Goal: Transaction & Acquisition: Purchase product/service

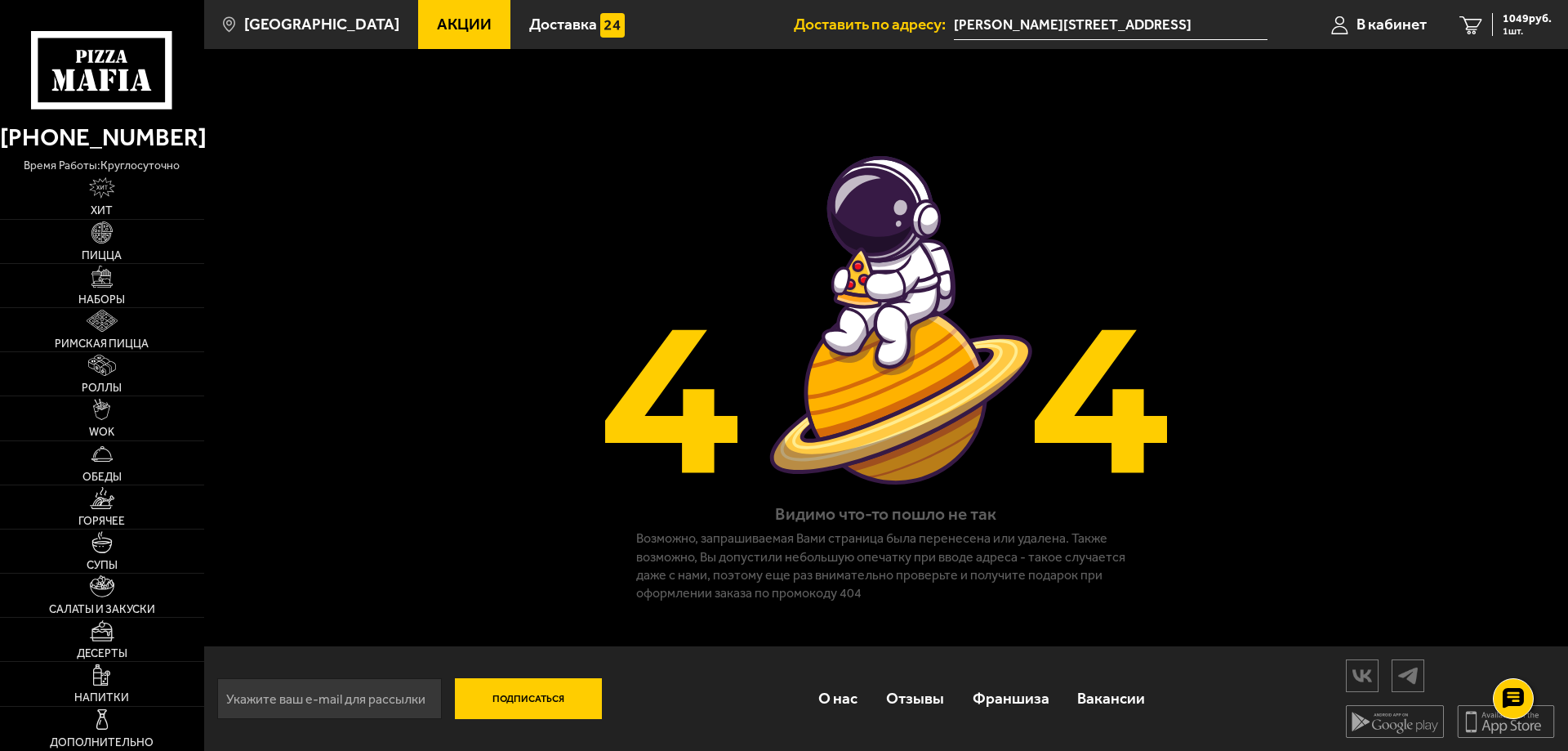
click at [606, 455] on img at bounding box center [885, 320] width 572 height 352
click at [113, 291] on link "Наборы" at bounding box center [102, 286] width 205 height 43
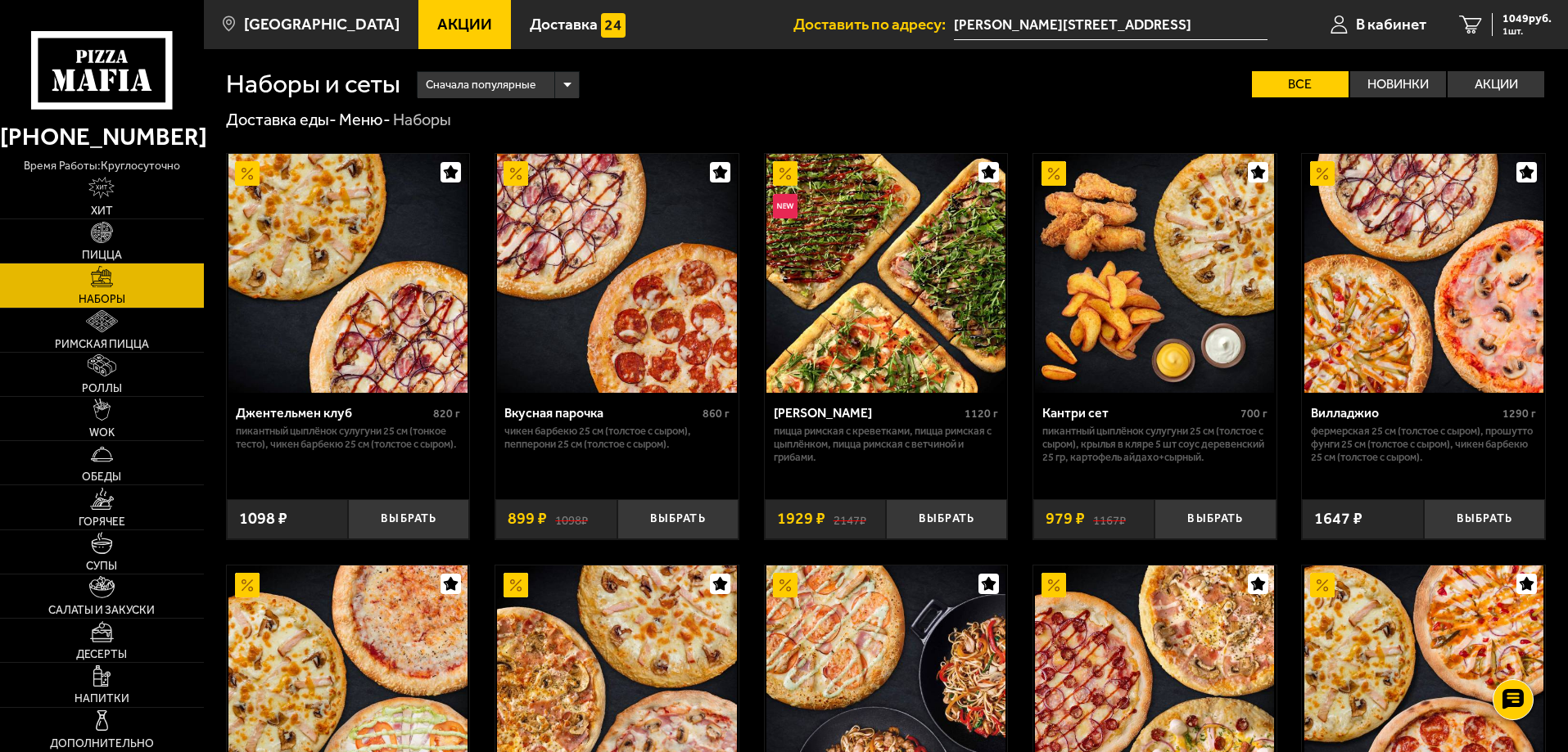
click at [1465, 336] on img at bounding box center [1424, 273] width 239 height 239
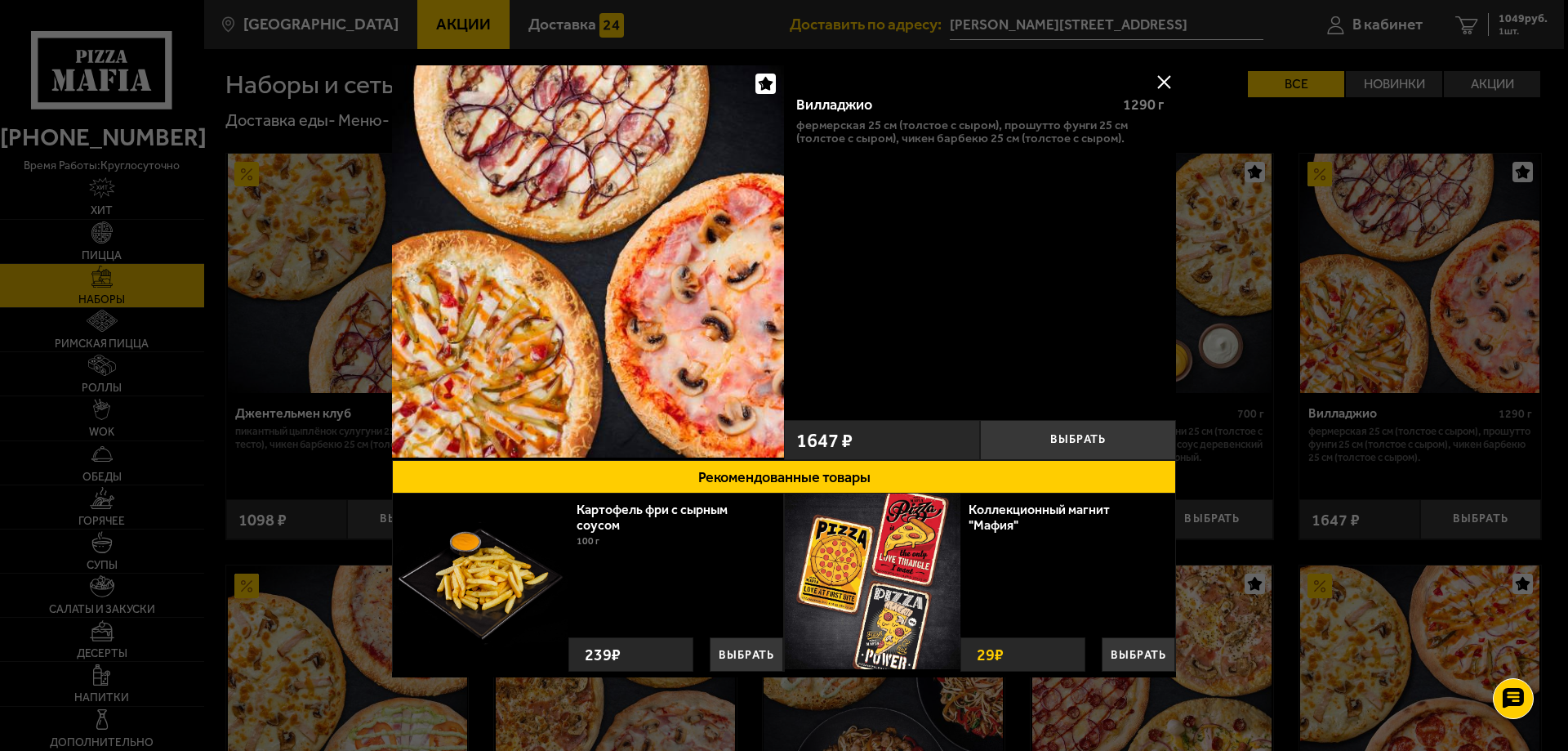
click at [1241, 170] on div at bounding box center [784, 376] width 1568 height 751
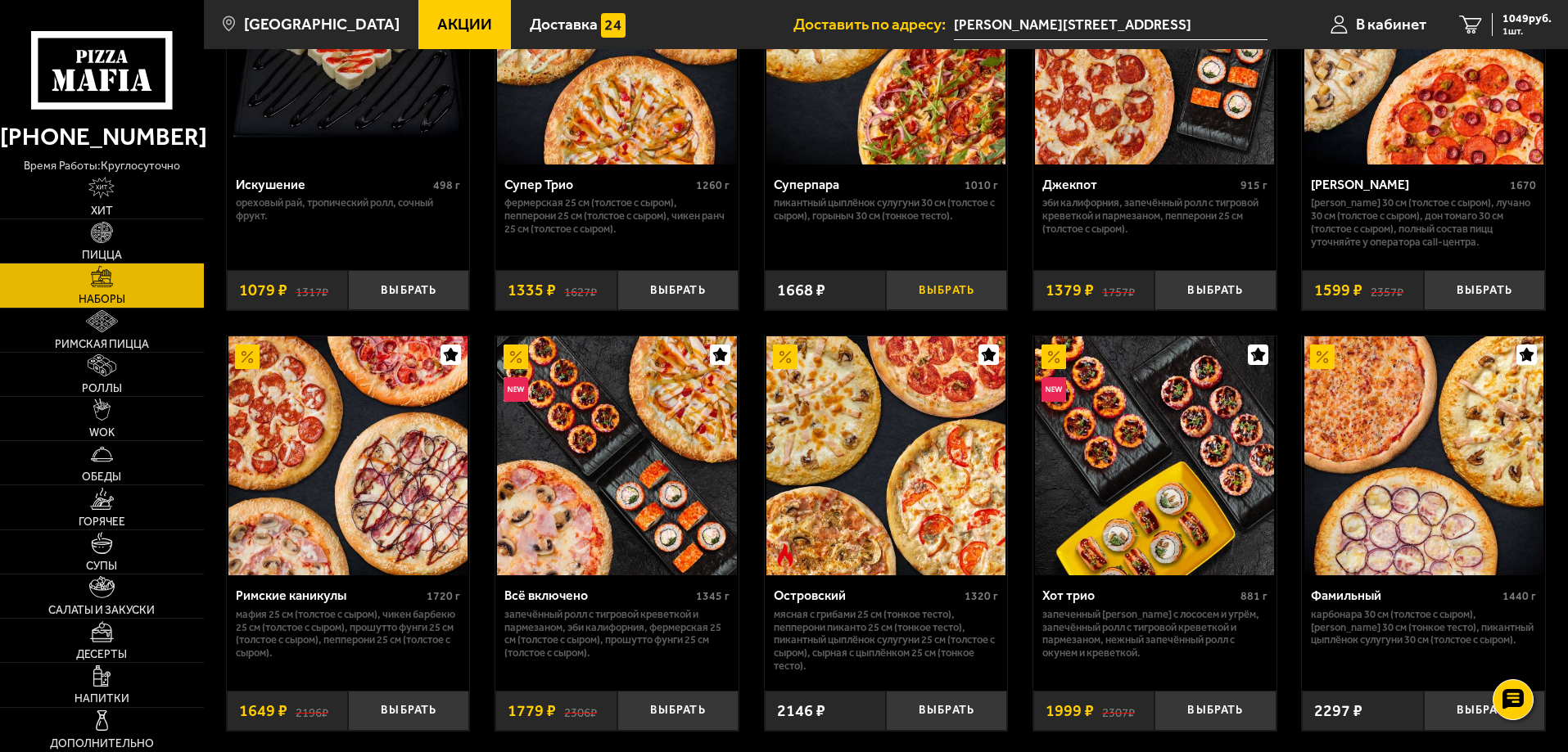
scroll to position [1091, 0]
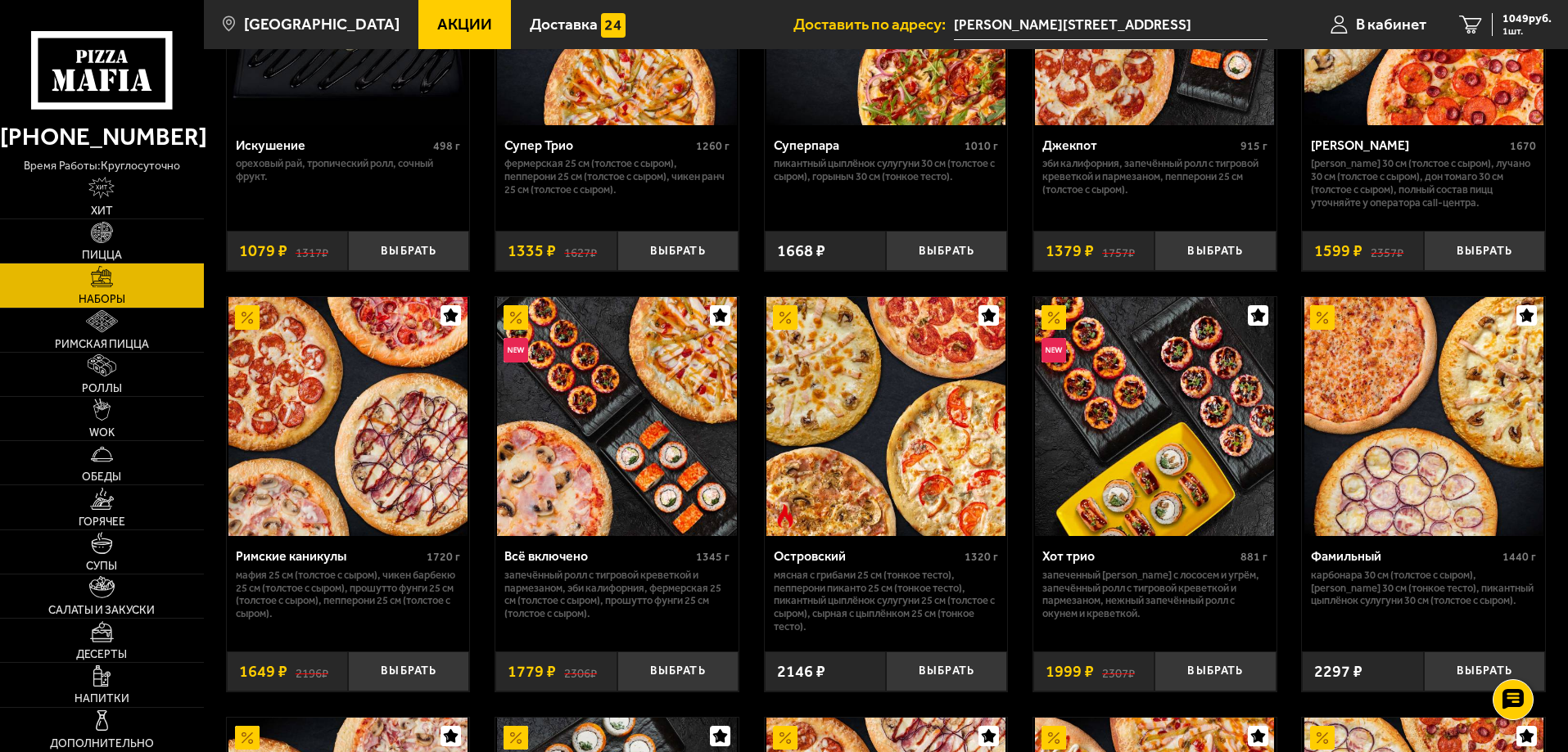
click at [384, 504] on img at bounding box center [348, 416] width 239 height 239
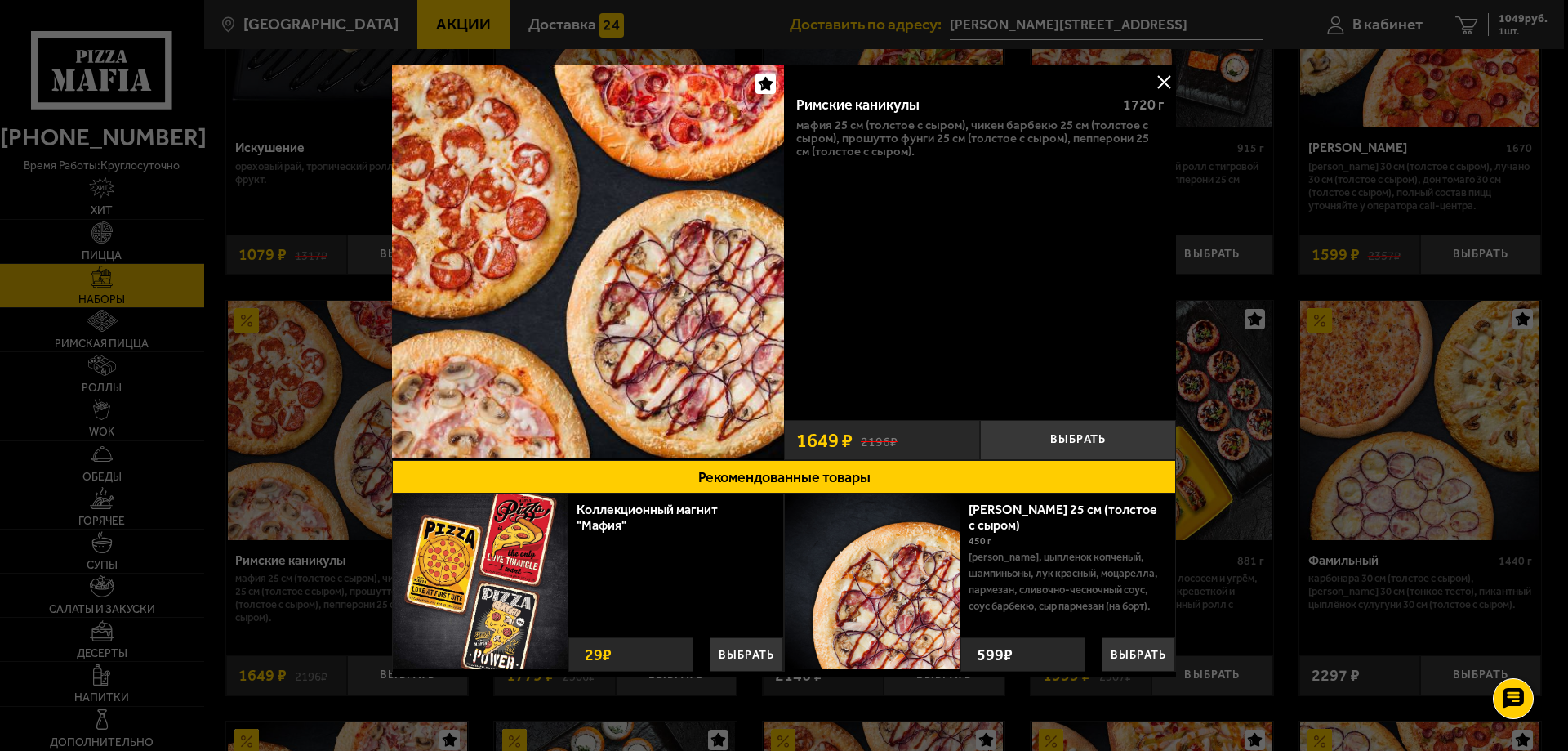
click at [1154, 85] on button at bounding box center [1163, 82] width 25 height 25
